Goal: Check status: Check status

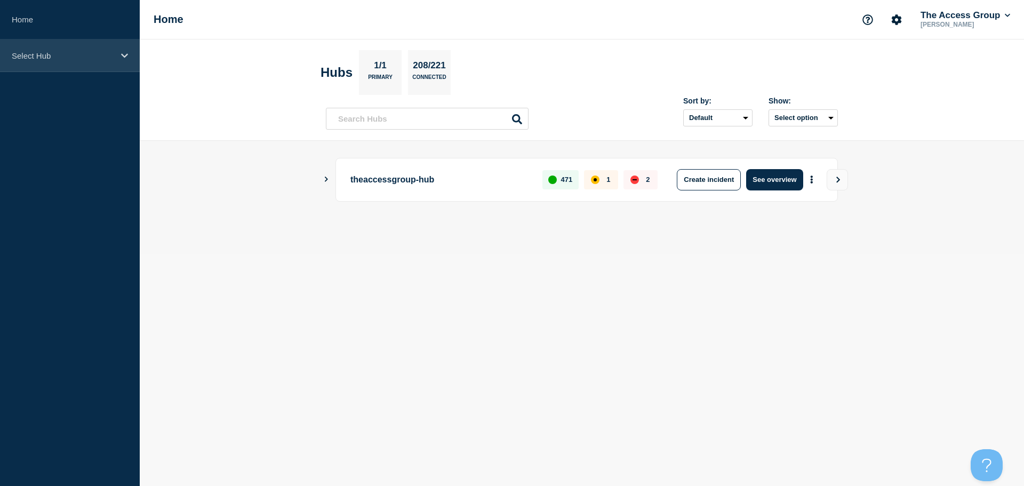
click at [111, 60] on div "Select Hub" at bounding box center [70, 55] width 140 height 33
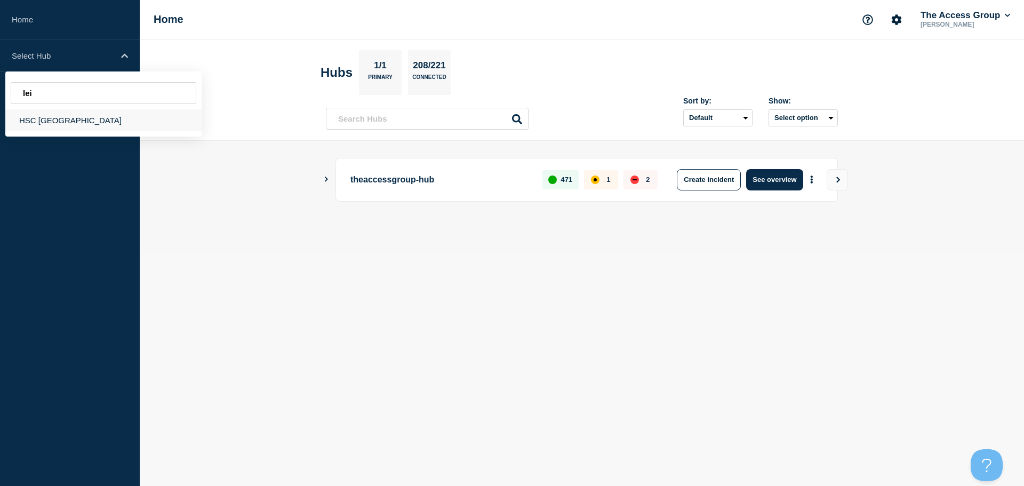
type input "lei"
click at [47, 118] on div "HSC [GEOGRAPHIC_DATA]" at bounding box center [103, 120] width 196 height 22
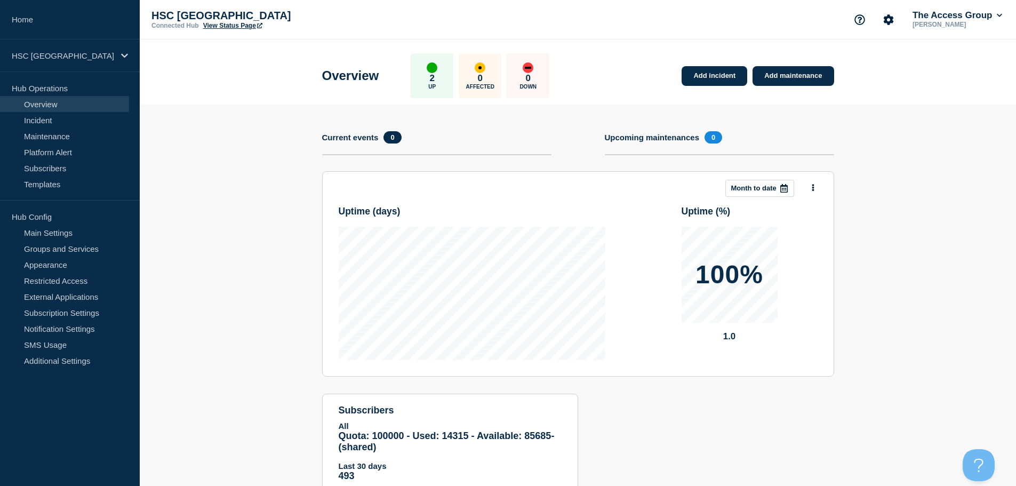
click at [243, 26] on link "View Status Page" at bounding box center [232, 25] width 59 height 7
